Goal: Check status: Check status

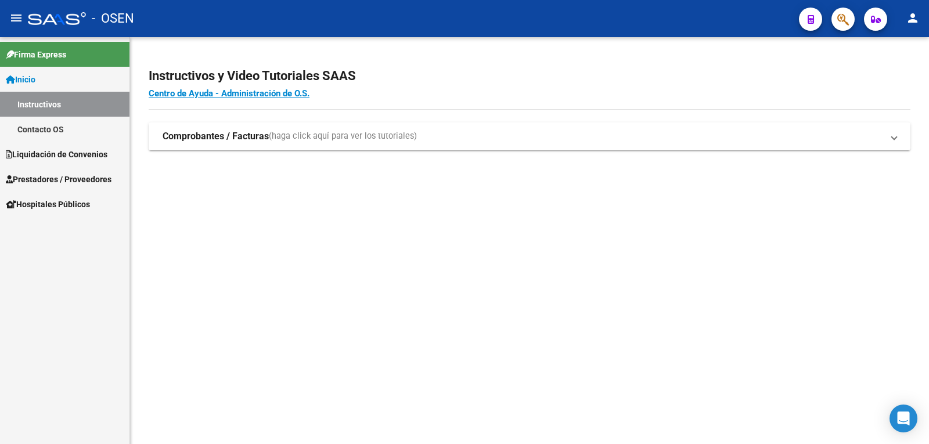
click at [27, 147] on link "Liquidación de Convenios" at bounding box center [64, 154] width 129 height 25
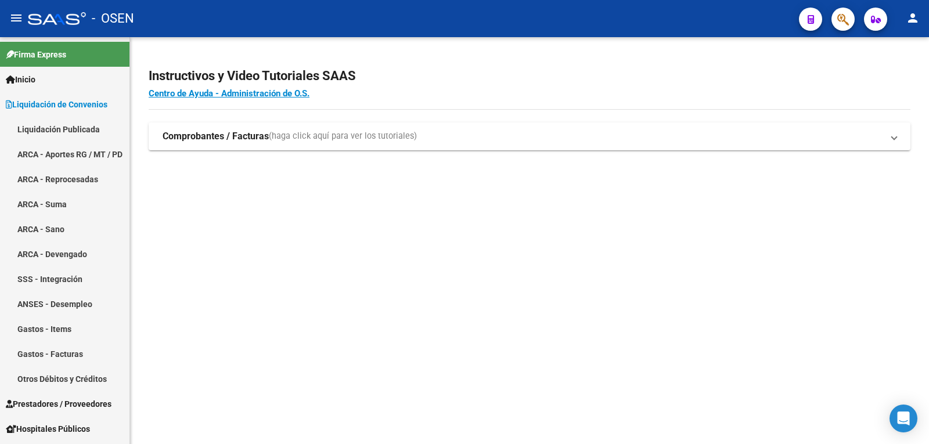
click at [67, 129] on link "Liquidación Publicada" at bounding box center [64, 129] width 129 height 25
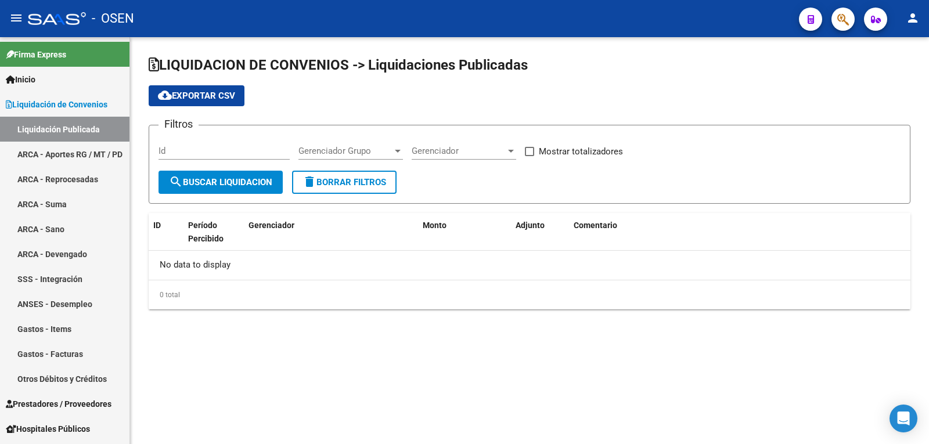
checkbox input "true"
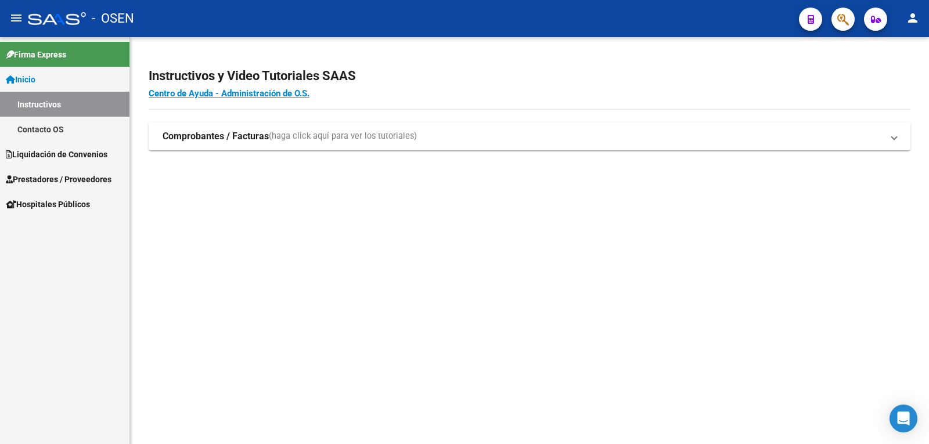
click at [107, 157] on span "Liquidación de Convenios" at bounding box center [57, 154] width 102 height 13
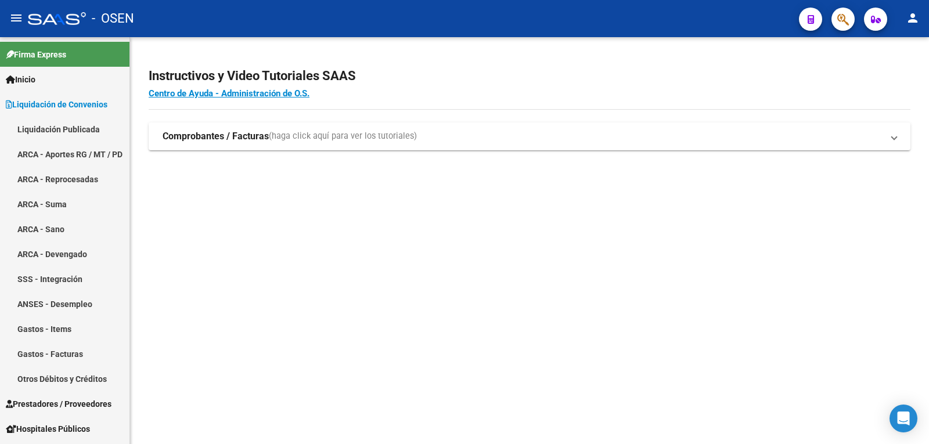
click at [62, 125] on link "Liquidación Publicada" at bounding box center [64, 129] width 129 height 25
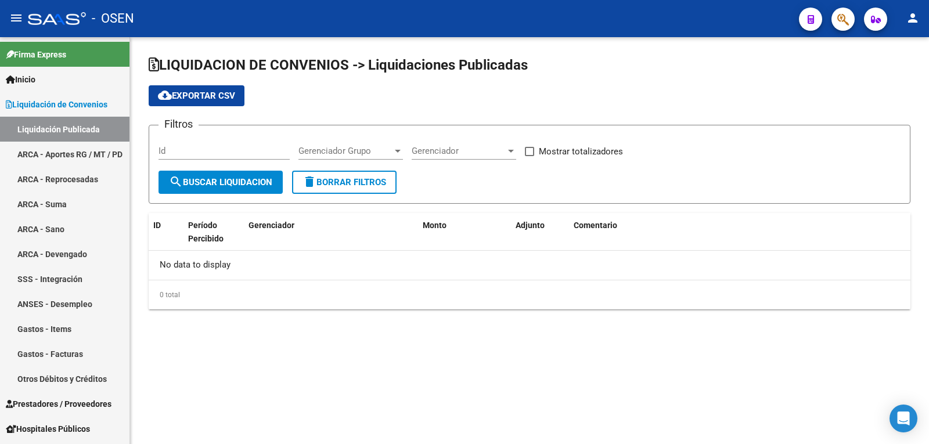
checkbox input "true"
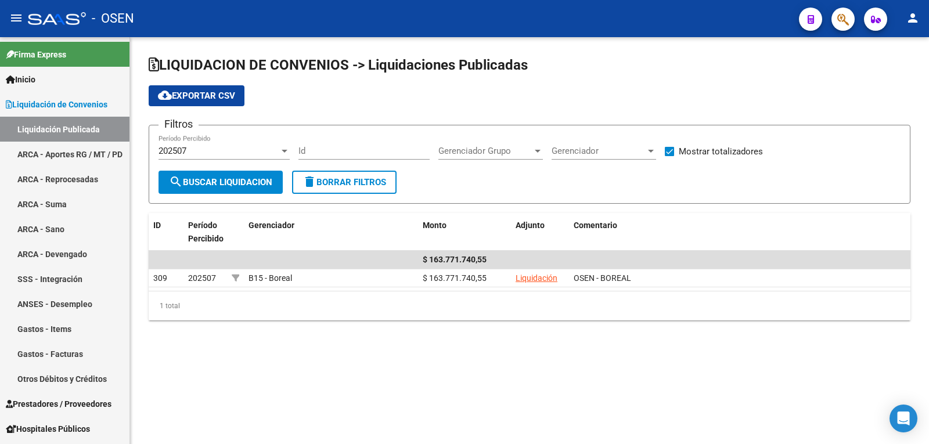
click at [244, 151] on div "202507" at bounding box center [218, 151] width 121 height 10
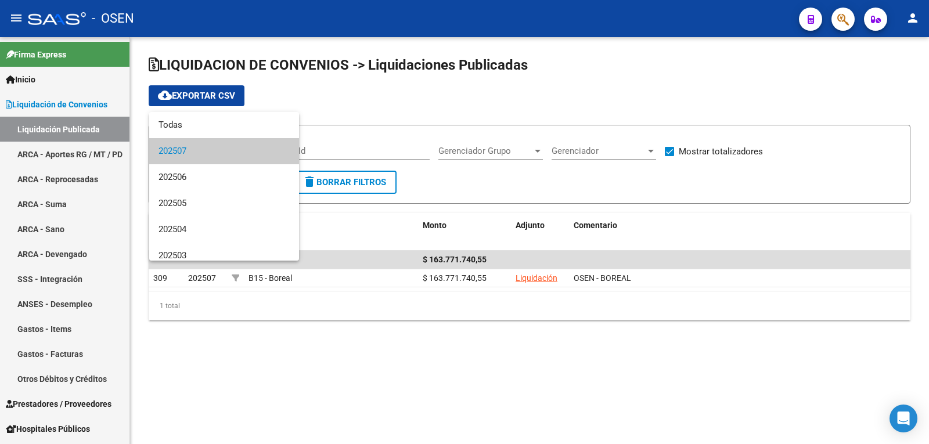
click at [188, 149] on span "202507" at bounding box center [223, 151] width 131 height 26
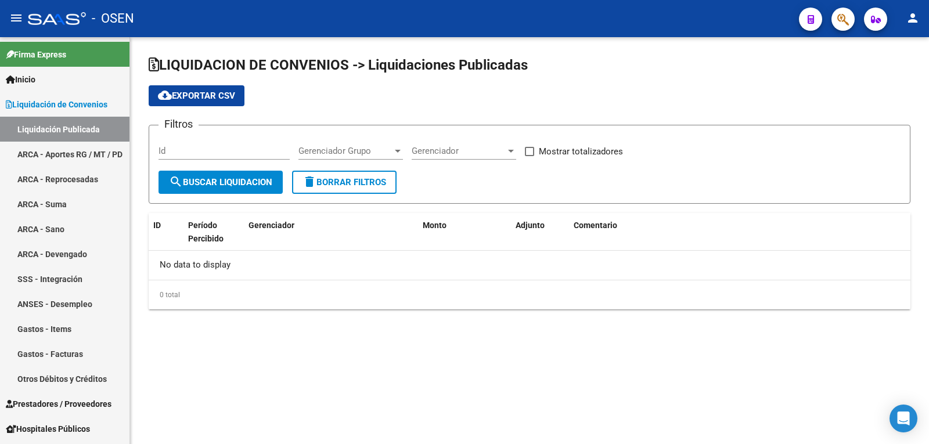
checkbox input "true"
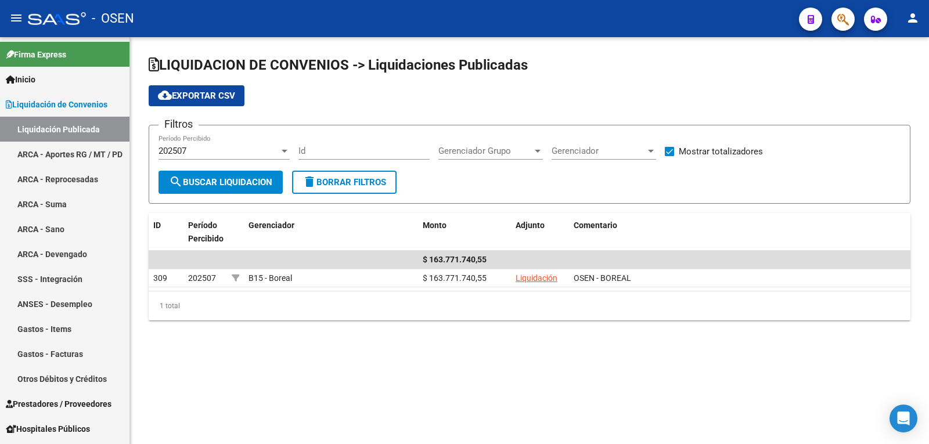
click at [279, 149] on div "202507" at bounding box center [218, 151] width 121 height 10
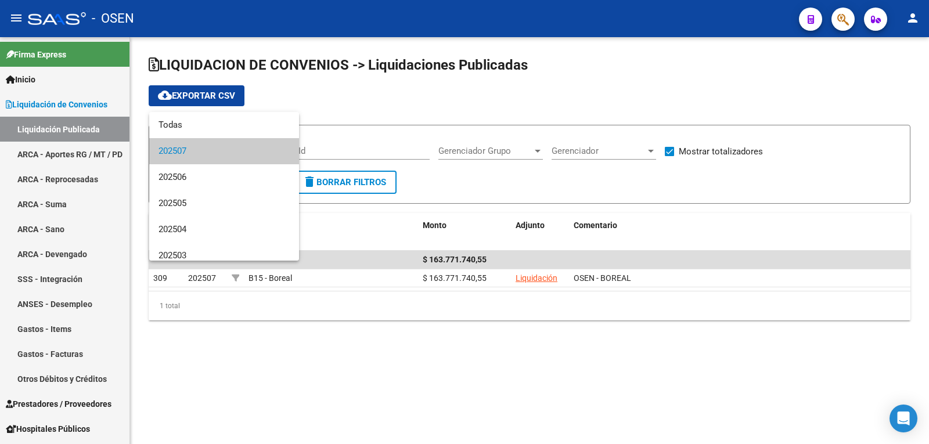
click at [506, 349] on div at bounding box center [464, 222] width 929 height 444
